Goal: Information Seeking & Learning: Learn about a topic

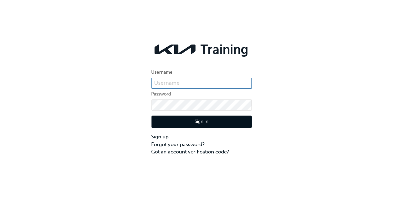
click at [228, 82] on input "text" at bounding box center [202, 83] width 100 height 11
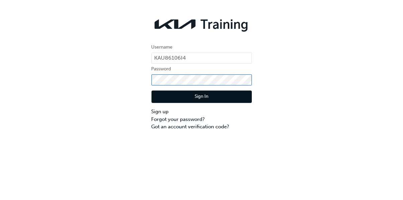
type input "KAU86106I4"
click at [196, 123] on button "Sign In" at bounding box center [202, 121] width 100 height 13
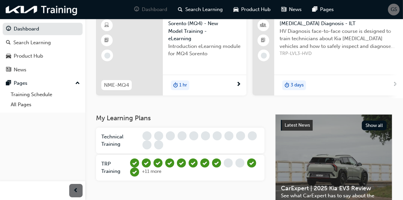
scroll to position [70, 0]
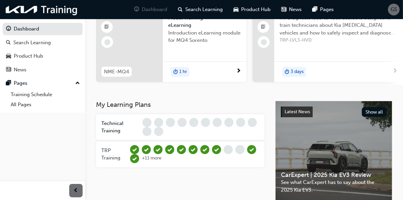
click at [109, 155] on span "TRP Training" at bounding box center [110, 154] width 19 height 14
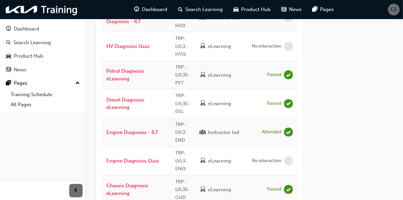
scroll to position [458, 0]
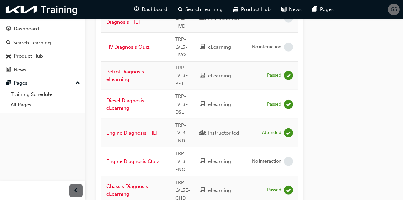
click at [285, 157] on span "learningRecordVerb_NONE-icon" at bounding box center [288, 161] width 9 height 9
click at [153, 158] on link "Engine Diagnosis Quiz" at bounding box center [132, 161] width 53 height 6
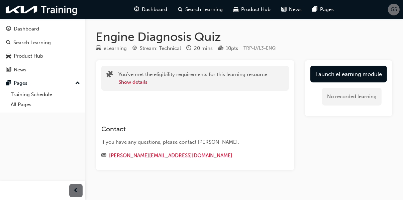
click at [352, 72] on link "Launch eLearning module" at bounding box center [349, 74] width 77 height 17
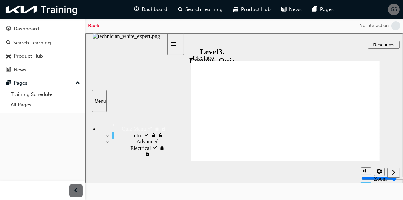
click at [75, 189] on span "prev-icon" at bounding box center [76, 190] width 5 height 8
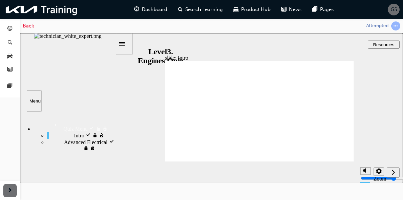
click at [396, 174] on div "Next (Ctrl+Alt+Period)" at bounding box center [393, 172] width 7 height 7
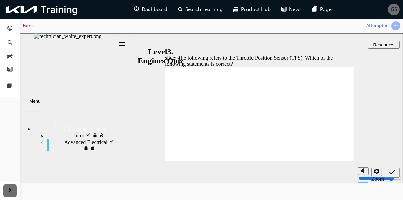
radio input "true"
click at [392, 173] on icon "Submit (Ctrl+Alt+S)" at bounding box center [392, 172] width 6 height 6
radio input "true"
click at [394, 173] on icon "Submit (Ctrl+Alt+S)" at bounding box center [392, 172] width 6 height 6
radio input "true"
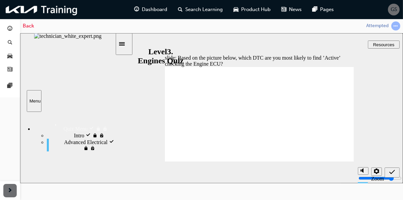
click at [394, 173] on icon "Submit (Ctrl+Alt+S)" at bounding box center [392, 172] width 6 height 6
radio input "true"
click at [389, 174] on div "Submit (Ctrl+Alt+S)" at bounding box center [392, 172] width 10 height 7
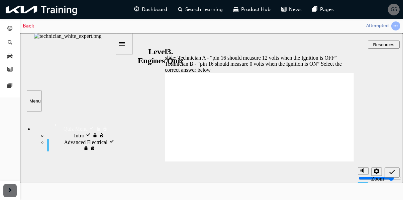
radio input "true"
click at [396, 173] on div "Submit (Ctrl+Alt+S)" at bounding box center [392, 172] width 10 height 7
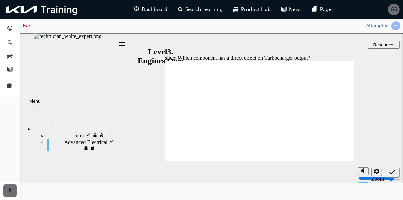
radio input "true"
click at [392, 174] on icon "Submit (Ctrl+Alt+S)" at bounding box center [392, 172] width 6 height 6
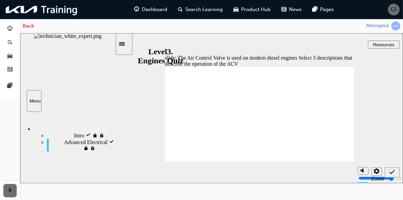
checkbox input "true"
click at [395, 172] on div "Submit (Ctrl+Alt+S)" at bounding box center [392, 172] width 10 height 7
checkbox input "false"
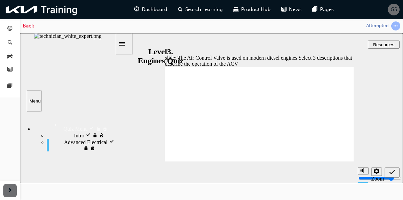
checkbox input "true"
click at [392, 173] on icon "Submit (Ctrl+Alt+S)" at bounding box center [392, 172] width 6 height 6
click at [397, 170] on div "Submit (Ctrl+Alt+S)" at bounding box center [392, 172] width 10 height 7
radio input "false"
radio input "true"
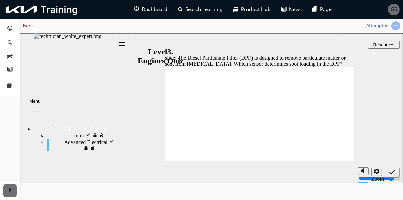
click at [390, 175] on span "Submit (Ctrl+Alt+S)" at bounding box center [392, 173] width 6 height 5
radio input "true"
click at [391, 170] on icon "Submit (Ctrl+Alt+S)" at bounding box center [392, 172] width 6 height 6
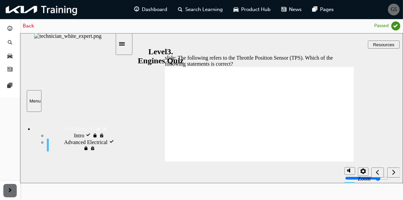
click at [393, 176] on div "Next (Ctrl+Alt+Period)" at bounding box center [393, 172] width 7 height 7
click at [20, 33] on div "Submit (Ctrl+Alt+S)" at bounding box center [20, 33] width 0 height 0
click at [395, 175] on div "Next (Ctrl+Alt+Period)" at bounding box center [393, 172] width 7 height 7
click at [394, 174] on icon "Next (Ctrl+Alt+Period)" at bounding box center [393, 172] width 3 height 6
click at [391, 172] on div "Next (Ctrl+Alt+Period)" at bounding box center [393, 172] width 7 height 7
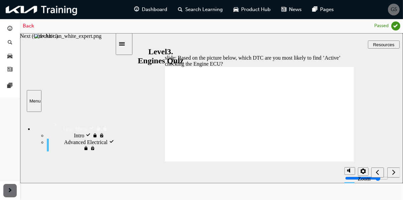
click at [392, 175] on div "Next (Ctrl+Alt+Period)" at bounding box center [393, 172] width 7 height 7
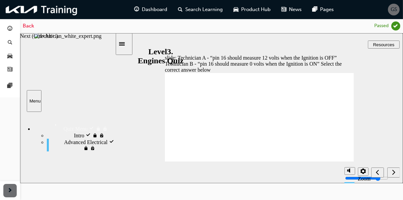
click at [392, 174] on icon "Next (Ctrl+Alt+Period)" at bounding box center [393, 172] width 3 height 6
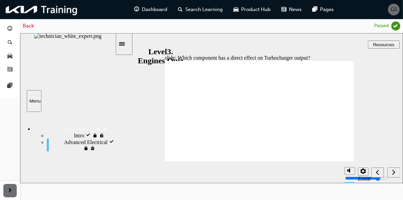
click at [393, 173] on icon "Next (Ctrl+Alt+Period)" at bounding box center [393, 171] width 3 height 5
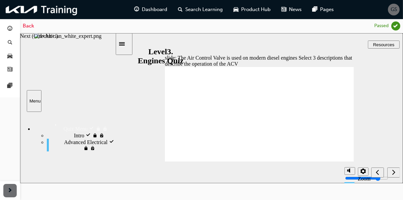
click at [392, 175] on div "Next (Ctrl+Alt+Period)" at bounding box center [393, 172] width 7 height 7
click at [390, 172] on div "Next (Ctrl+Alt+Period)" at bounding box center [393, 172] width 7 height 7
click at [394, 175] on icon "Next (Ctrl+Alt+Period)" at bounding box center [393, 172] width 3 height 6
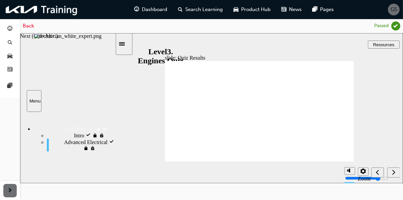
click at [394, 173] on nav "slide navigation" at bounding box center [385, 172] width 28 height 22
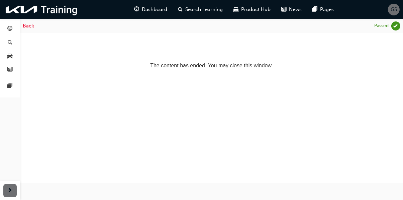
click at [394, 9] on span "GS" at bounding box center [394, 10] width 6 height 8
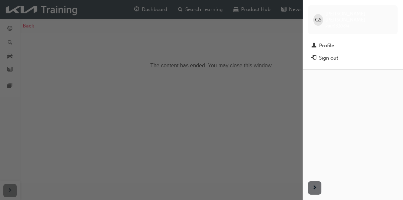
click at [331, 54] on div "Sign out" at bounding box center [328, 58] width 19 height 8
